Goal: Contribute content

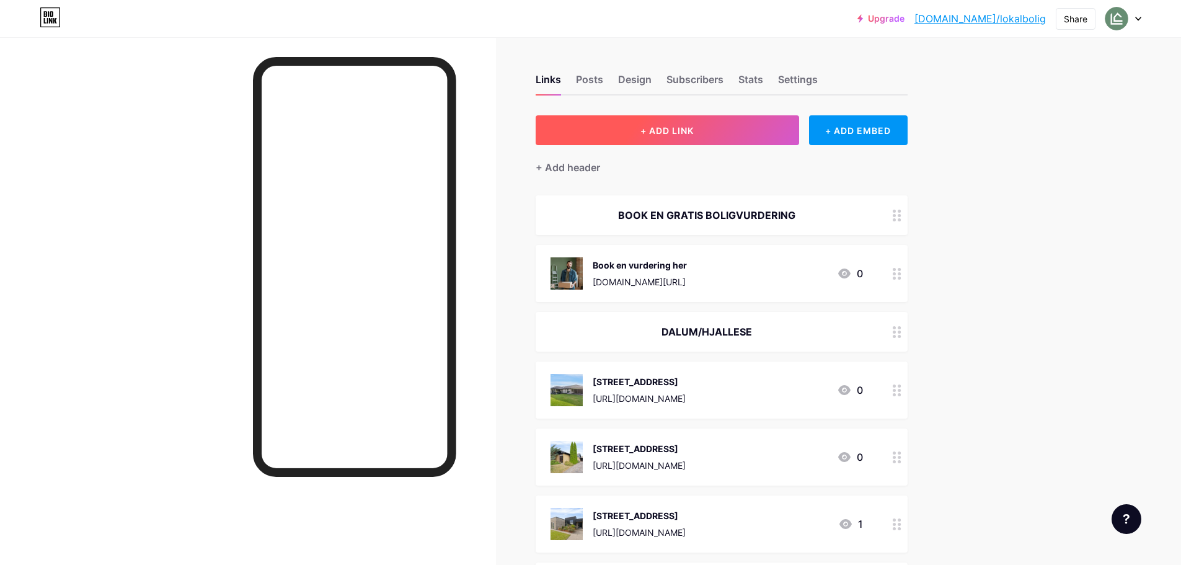
click at [714, 145] on button "+ ADD LINK" at bounding box center [668, 130] width 264 height 30
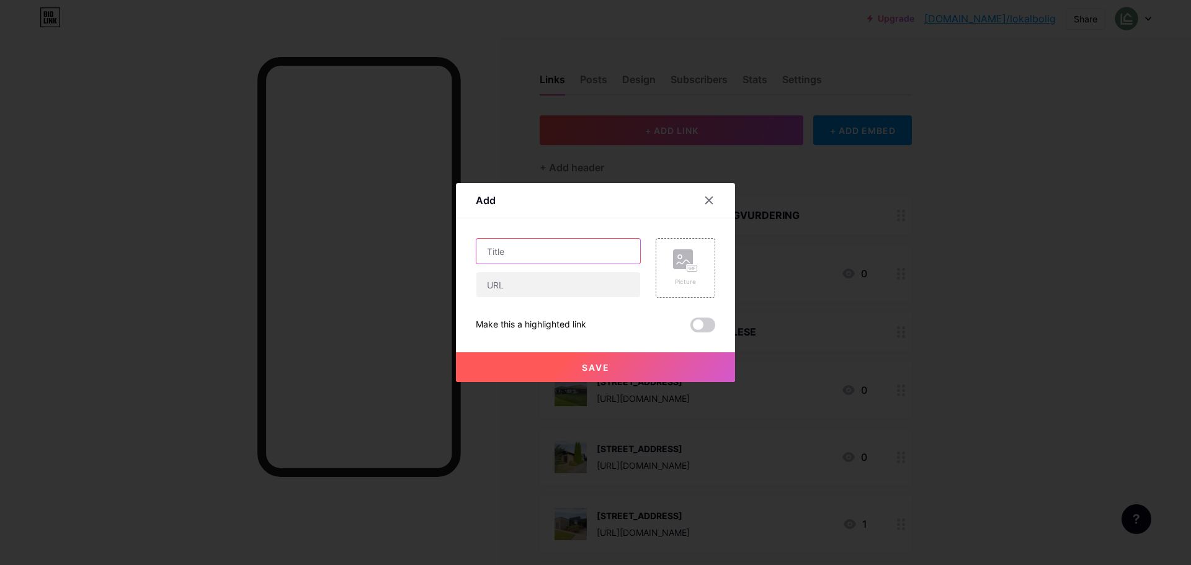
click at [576, 257] on input "text" at bounding box center [558, 251] width 164 height 25
click at [503, 256] on input "text" at bounding box center [558, 251] width 164 height 25
paste input "[STREET_ADDRESS]"
click at [538, 252] on input "[STREET_ADDRESS]" at bounding box center [558, 251] width 164 height 25
type input "[STREET_ADDRESS]"
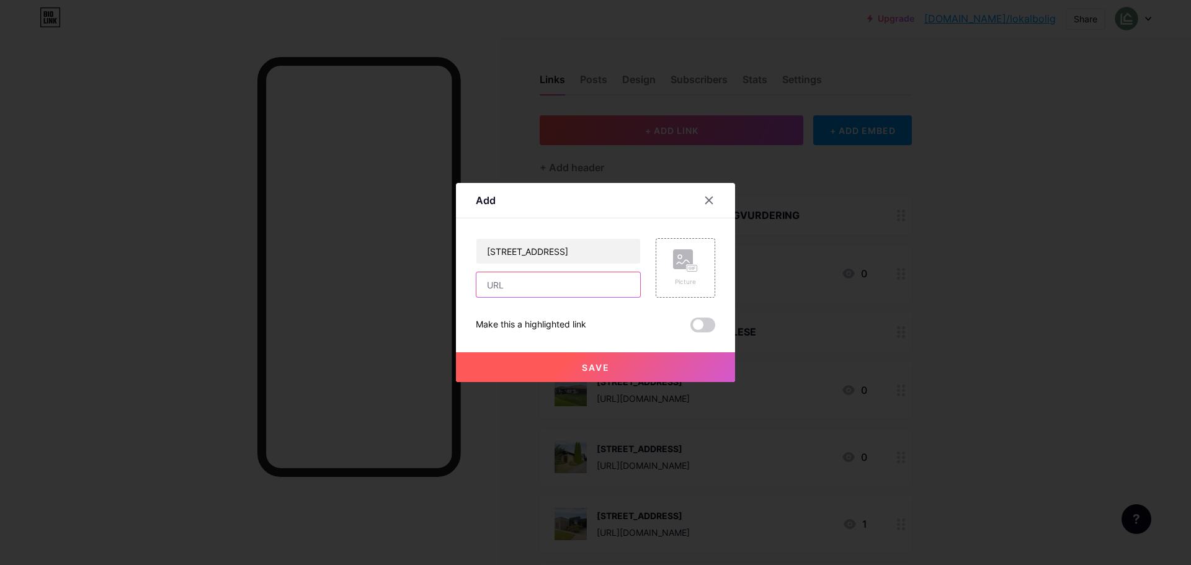
click at [527, 282] on input "text" at bounding box center [558, 284] width 164 height 25
click at [543, 291] on input "text" at bounding box center [558, 284] width 164 height 25
paste input "[URL][DOMAIN_NAME]"
type input "[URL][DOMAIN_NAME]"
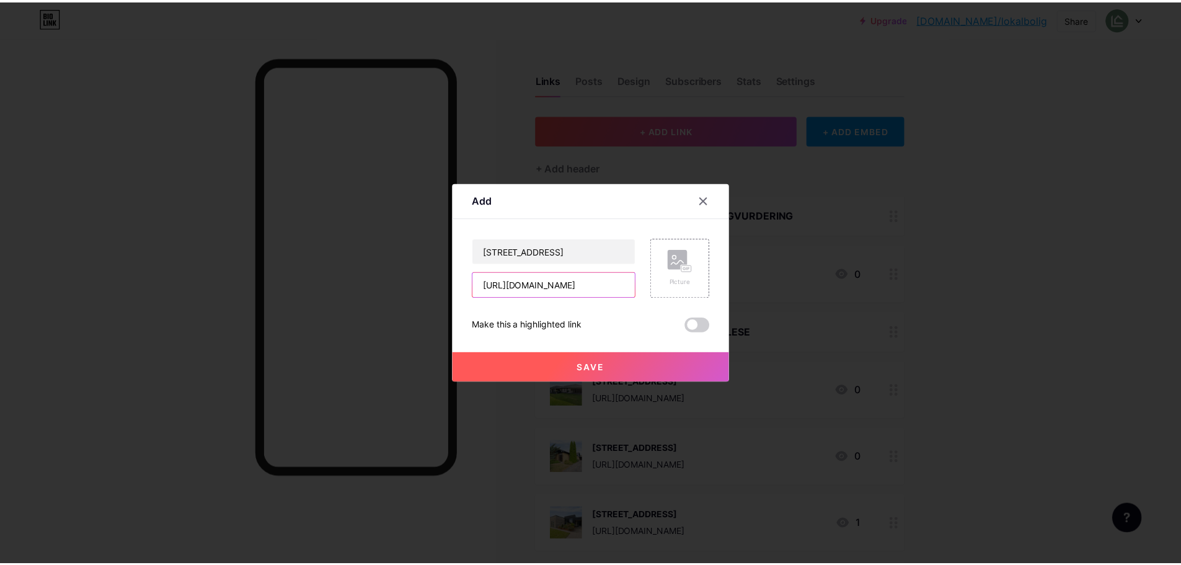
scroll to position [0, 0]
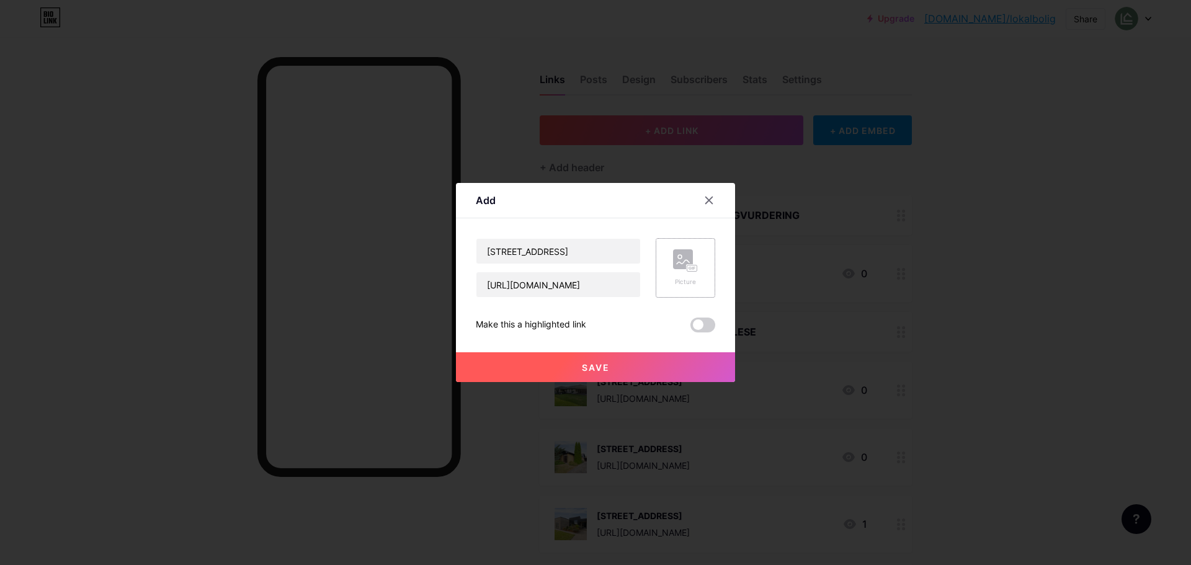
click at [678, 260] on rect at bounding box center [683, 259] width 20 height 20
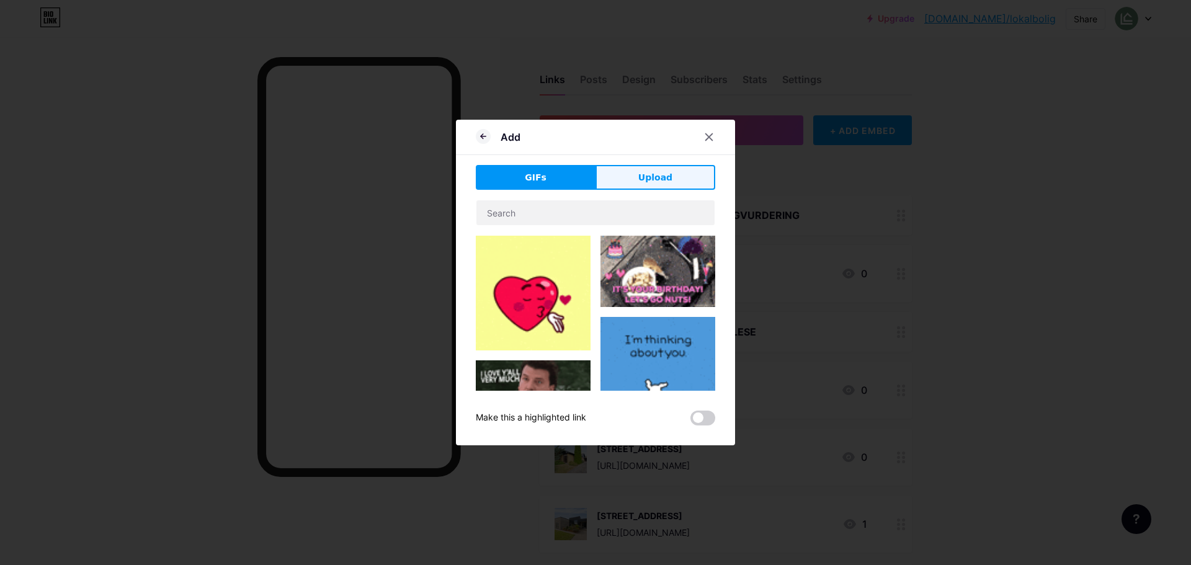
click at [659, 182] on span "Upload" at bounding box center [655, 177] width 34 height 13
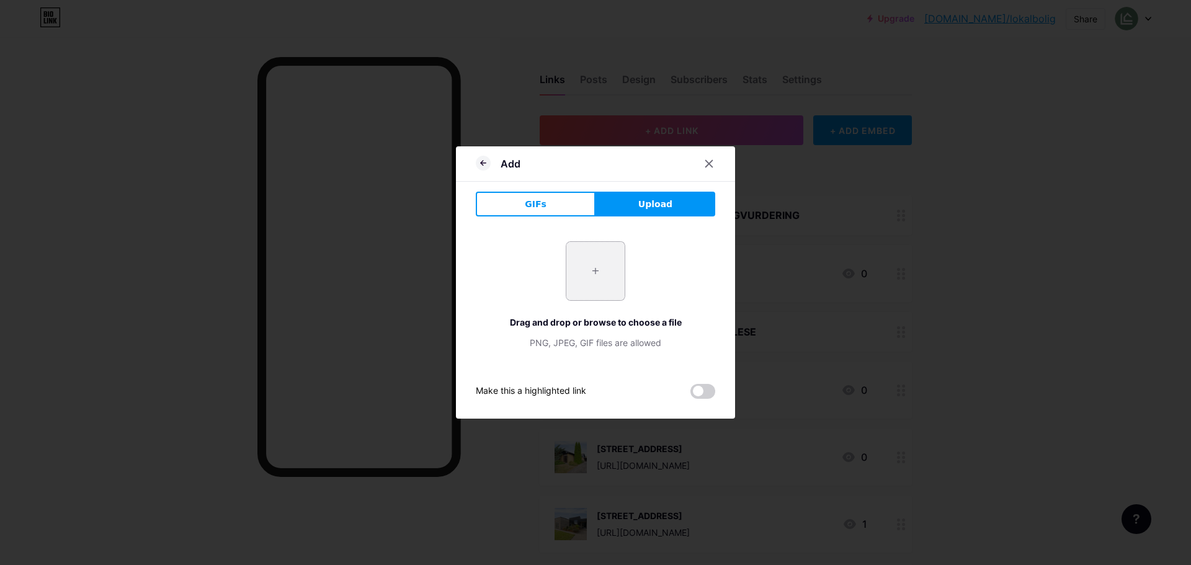
click at [604, 263] on input "file" at bounding box center [595, 271] width 58 height 58
type input "C:\fakepath\DSC03973.webp"
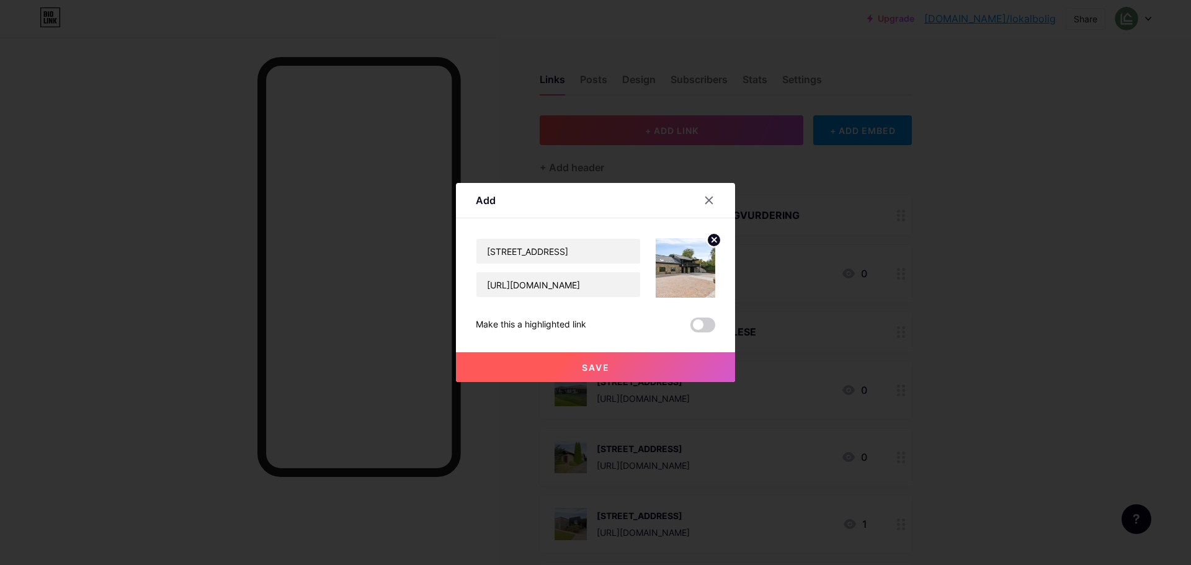
click at [635, 366] on button "Save" at bounding box center [595, 367] width 279 height 30
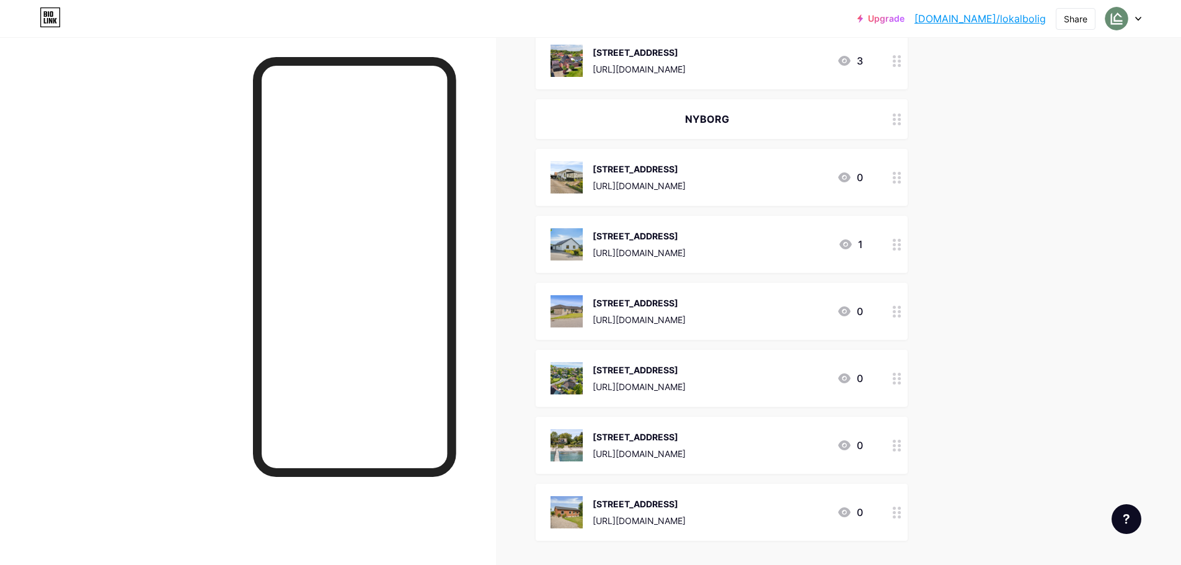
scroll to position [2929, 0]
